Goal: Transaction & Acquisition: Subscribe to service/newsletter

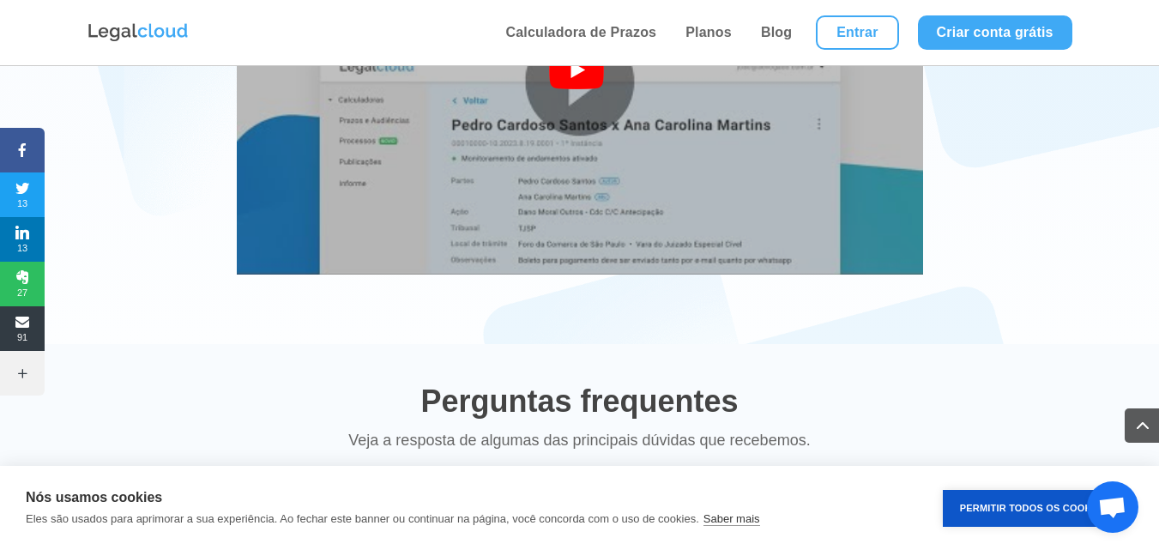
scroll to position [3429, 0]
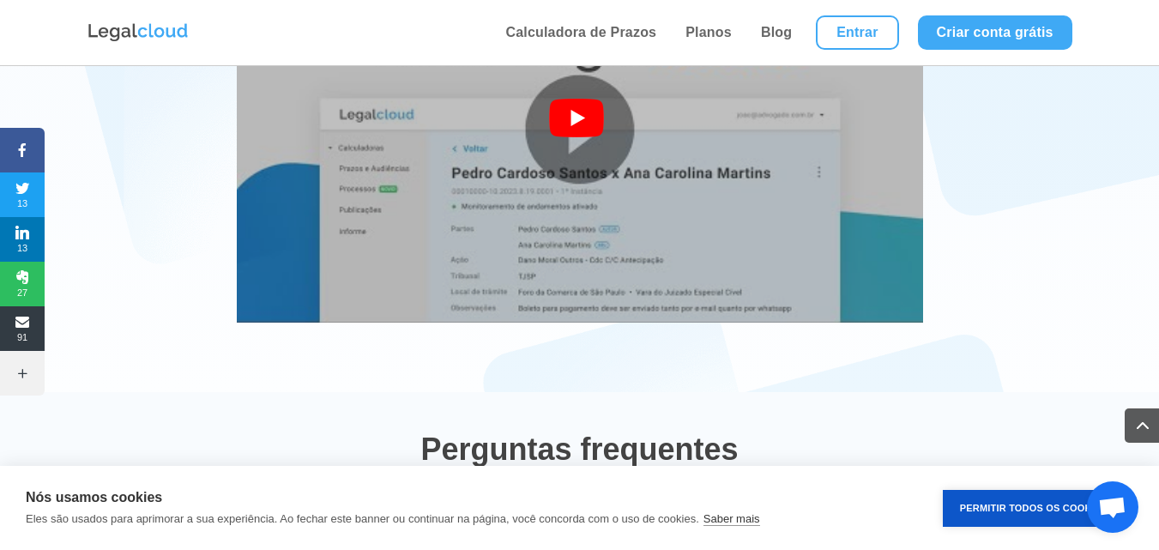
click at [599, 222] on img at bounding box center [580, 129] width 686 height 515
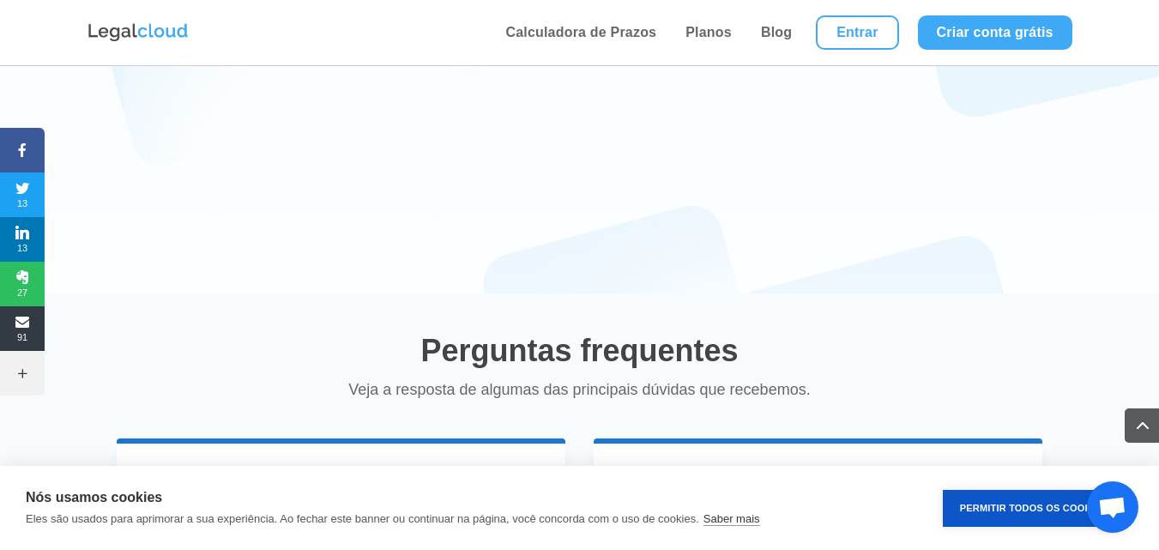
scroll to position [3858, 0]
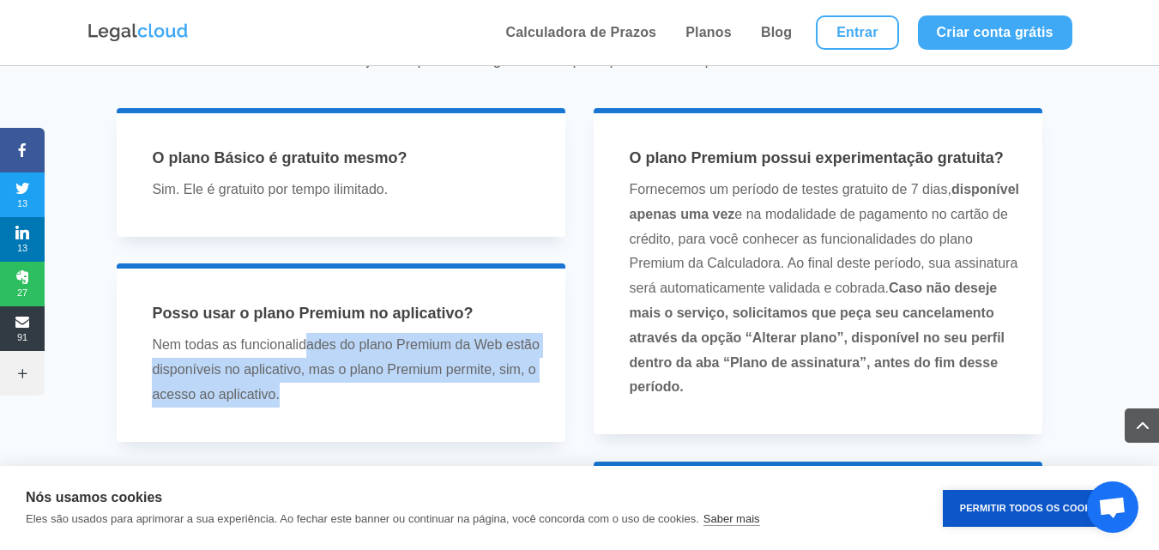
drag, startPoint x: 376, startPoint y: 325, endPoint x: 525, endPoint y: 361, distance: 153.5
click at [525, 361] on p "Nem todas as funcionalidades do plano Premium da Web estão disponíveis no aplic…" at bounding box center [347, 370] width 390 height 74
click at [421, 381] on p "Nem todas as funcionalidades do plano Premium da Web estão disponíveis no aplic…" at bounding box center [347, 370] width 390 height 74
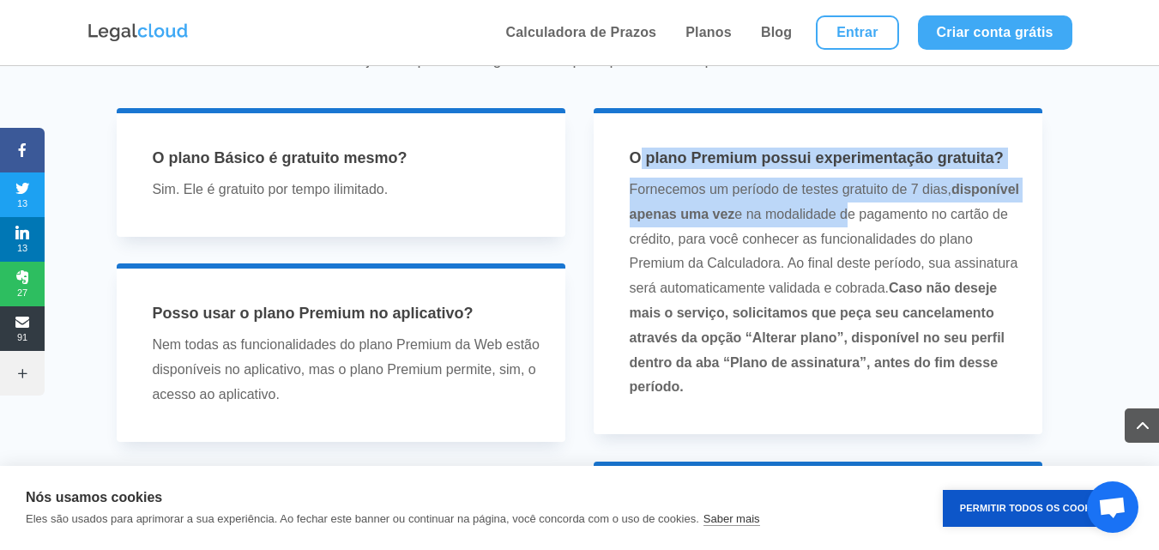
drag, startPoint x: 683, startPoint y: 135, endPoint x: 916, endPoint y: 198, distance: 241.7
click at [916, 198] on div "O plano Premium possui experimentação gratuita? Fornecemos um período de testes…" at bounding box center [818, 274] width 403 height 252
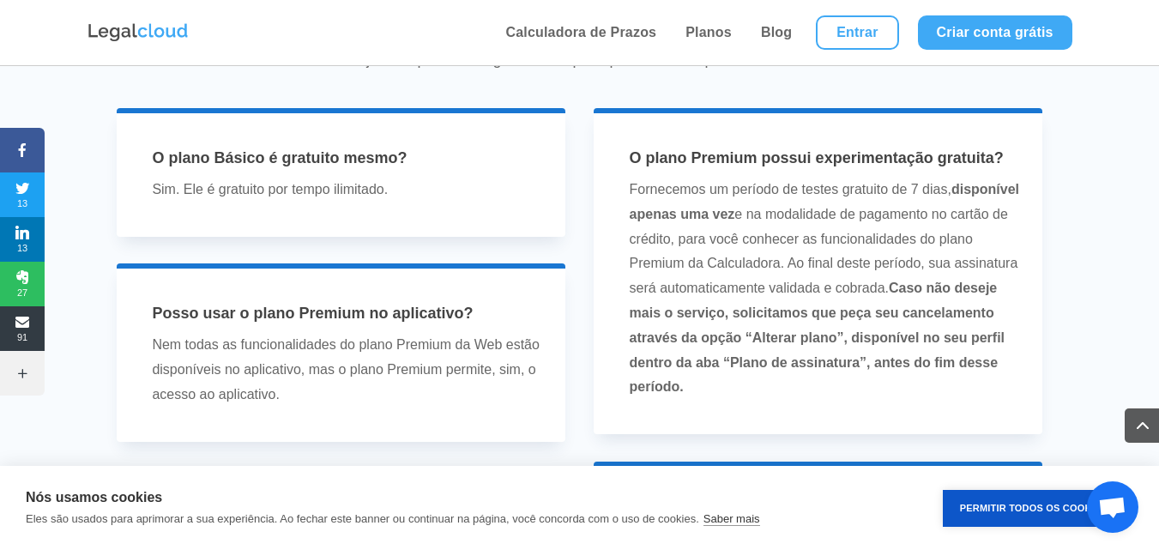
click at [834, 295] on strong "Caso não deseje mais o serviço, solicitamos que peça seu cancelamento através d…" at bounding box center [816, 336] width 375 height 113
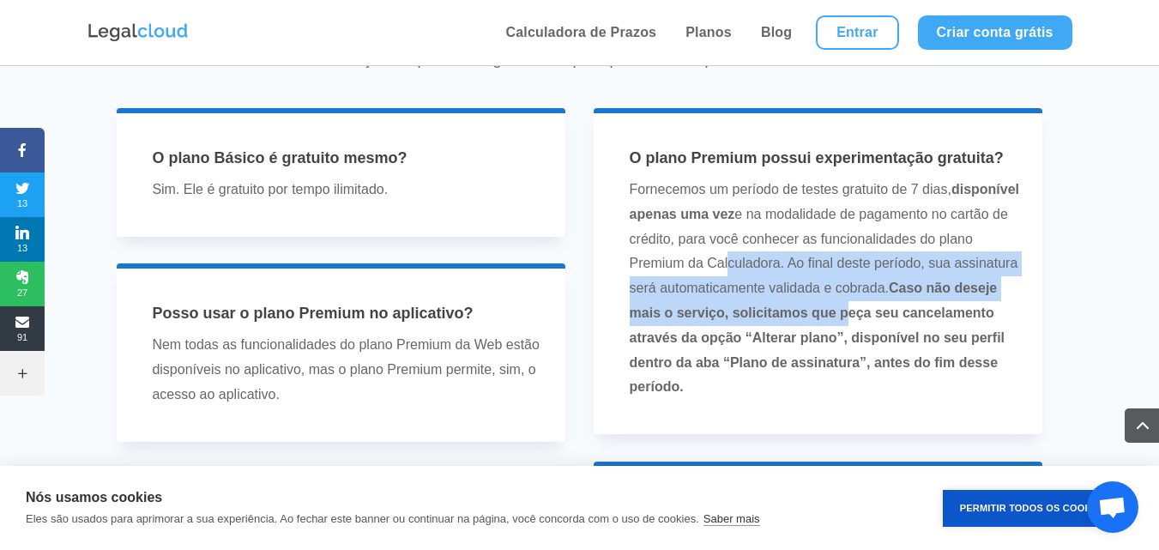
drag, startPoint x: 759, startPoint y: 232, endPoint x: 906, endPoint y: 304, distance: 163.0
click at [924, 281] on p "Fornecemos um período de testes gratuito de 7 dias, disponível apenas uma vez e…" at bounding box center [824, 289] width 390 height 222
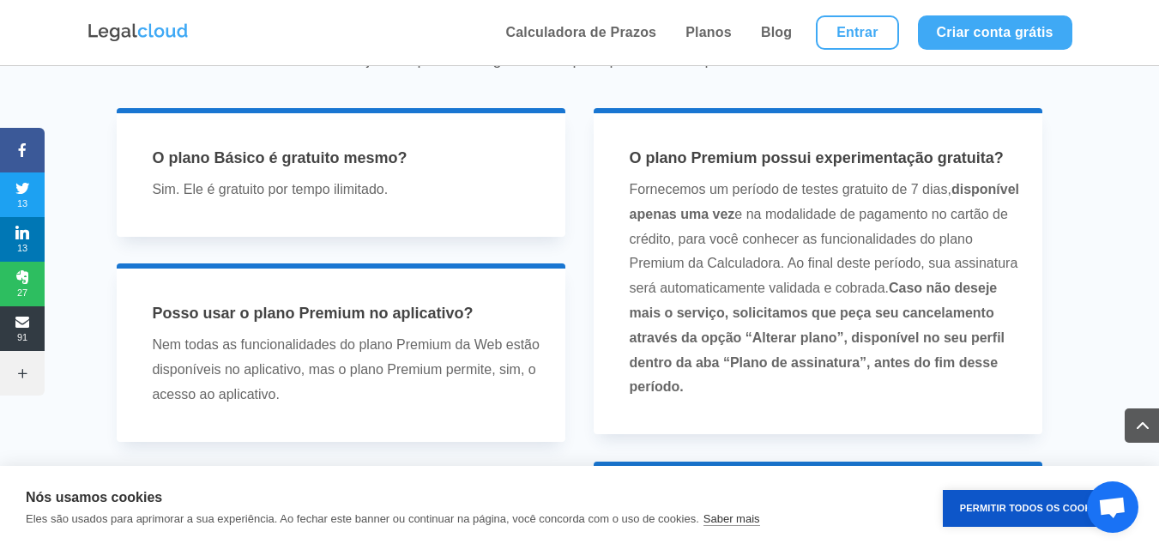
click at [829, 363] on p "Fornecemos um período de testes gratuito de 7 dias, disponível apenas uma vez e…" at bounding box center [824, 289] width 390 height 222
drag, startPoint x: 758, startPoint y: 298, endPoint x: 885, endPoint y: 326, distance: 129.9
click at [899, 315] on p "Fornecemos um período de testes gratuito de 7 dias, disponível apenas uma vez e…" at bounding box center [824, 289] width 390 height 222
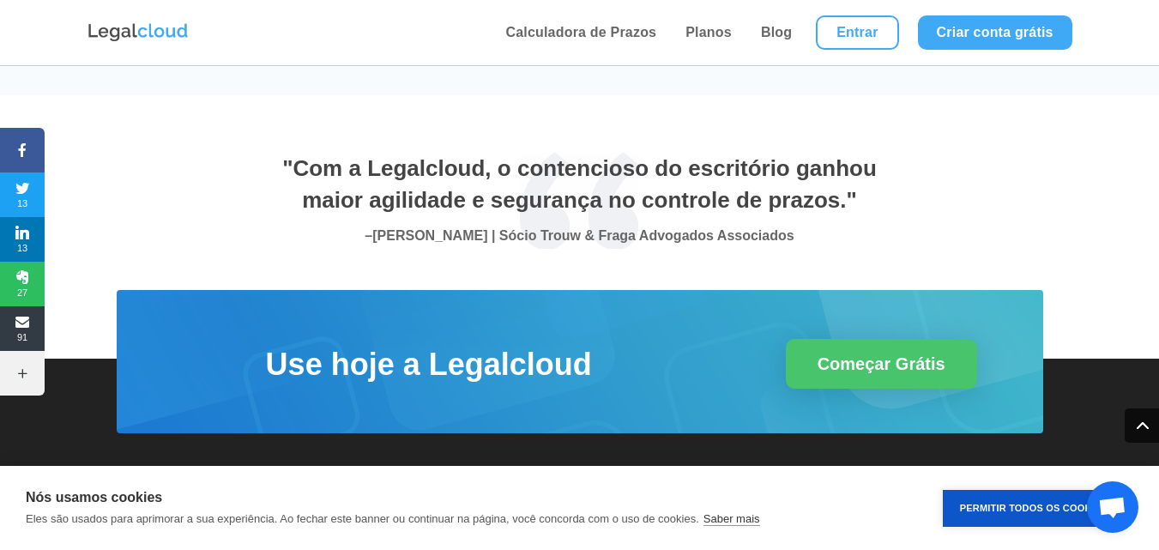
scroll to position [6266, 0]
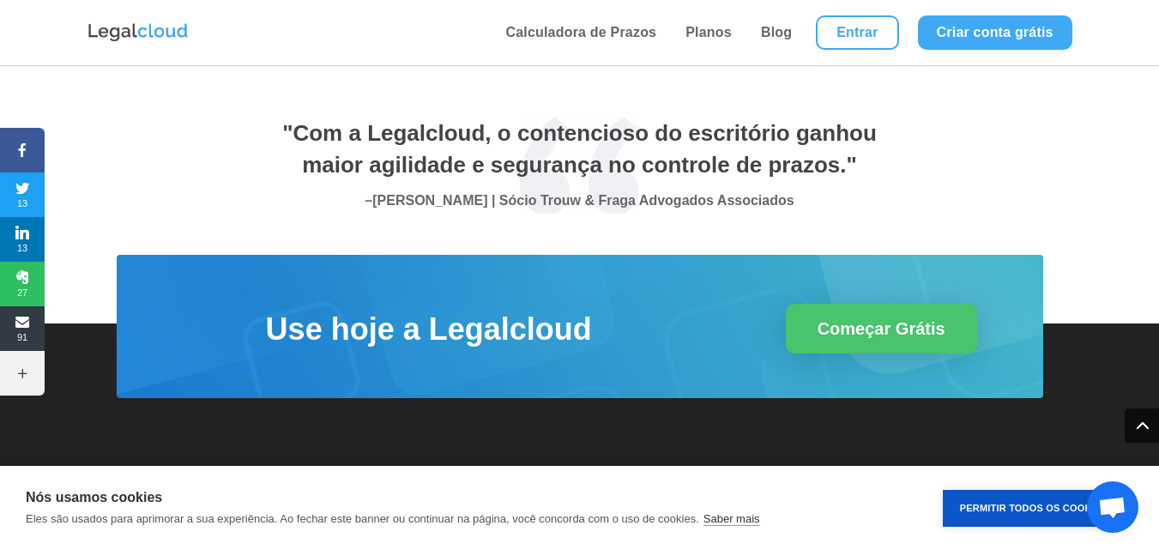
drag, startPoint x: 1157, startPoint y: 507, endPoint x: 1168, endPoint y: 507, distance: 11.1
click at [1158, 508] on div "Nós usamos cookies Eles são usados para aprimorar a sua experiência. Ao fechar …" at bounding box center [579, 508] width 1159 height 84
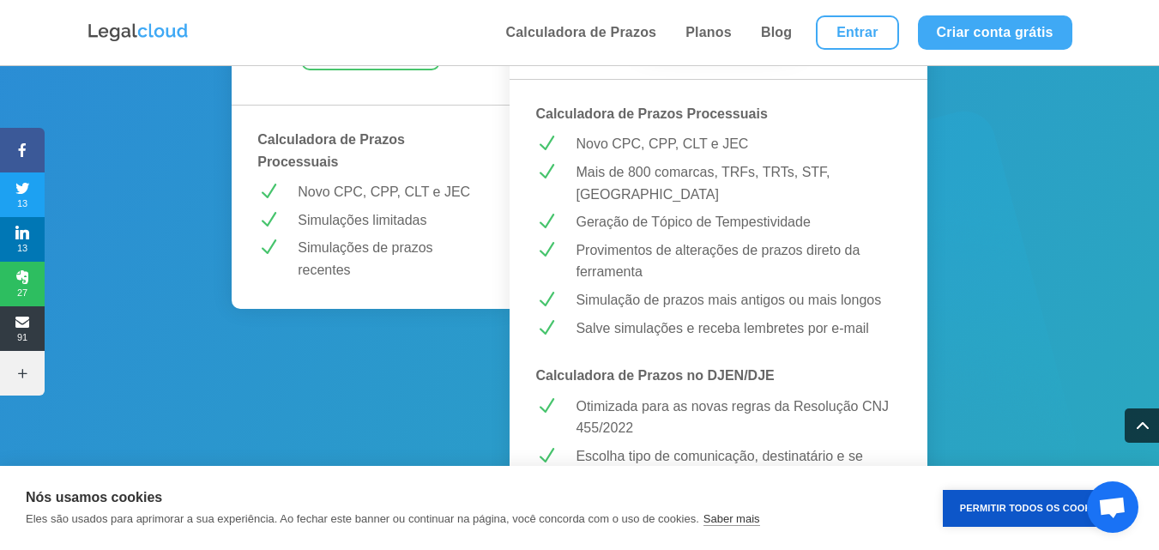
scroll to position [0, 0]
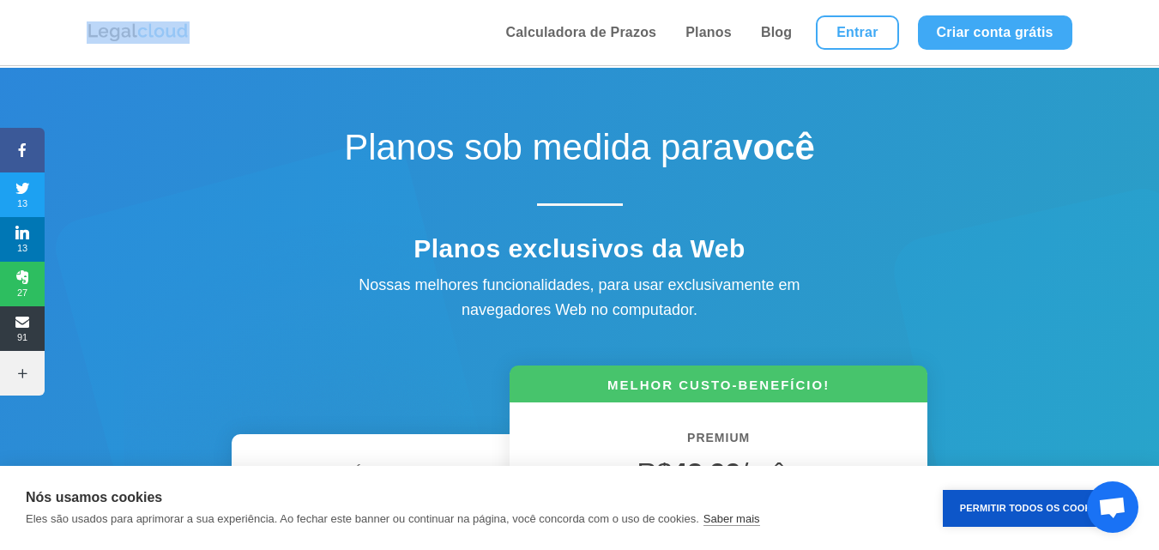
drag, startPoint x: 157, startPoint y: 32, endPoint x: 70, endPoint y: 32, distance: 86.6
click at [70, 32] on div "Calculadora de Prazos Planos Blog Entrar Criar conta grátis Calculadora de Praz…" at bounding box center [579, 33] width 1159 height 66
copy img
click at [724, 15] on link "Planos" at bounding box center [708, 32] width 57 height 65
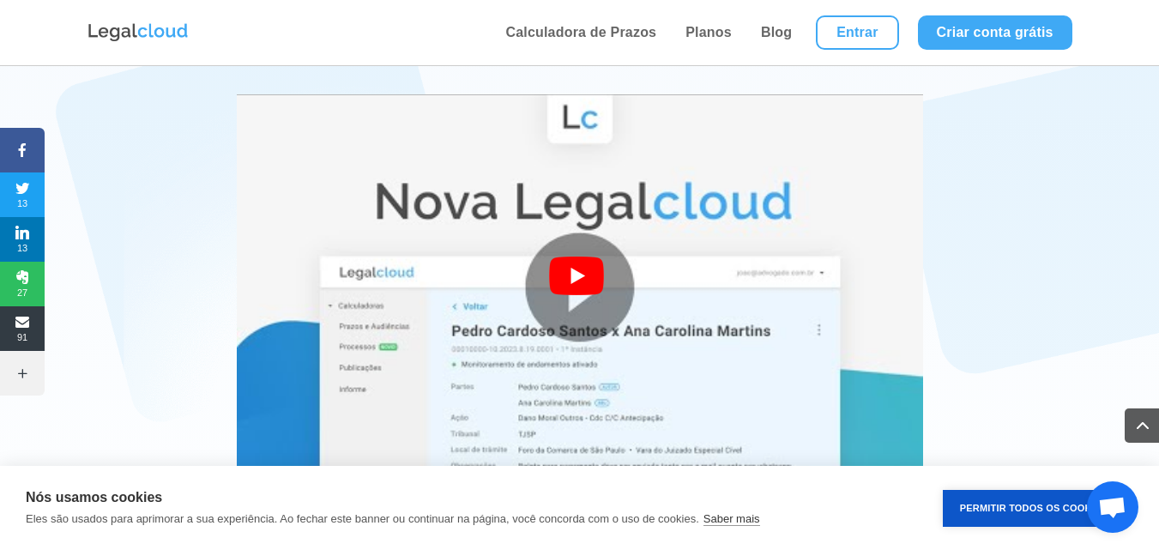
scroll to position [3516, 0]
